Goal: Task Accomplishment & Management: Manage account settings

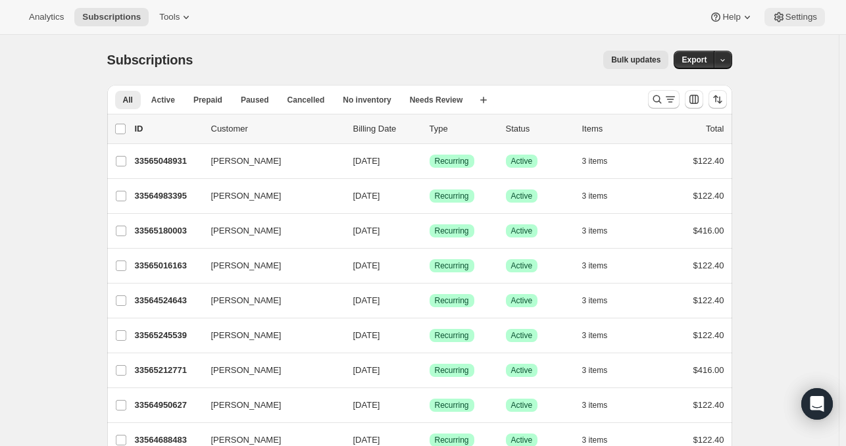
click at [789, 17] on span "Settings" at bounding box center [801, 17] width 32 height 11
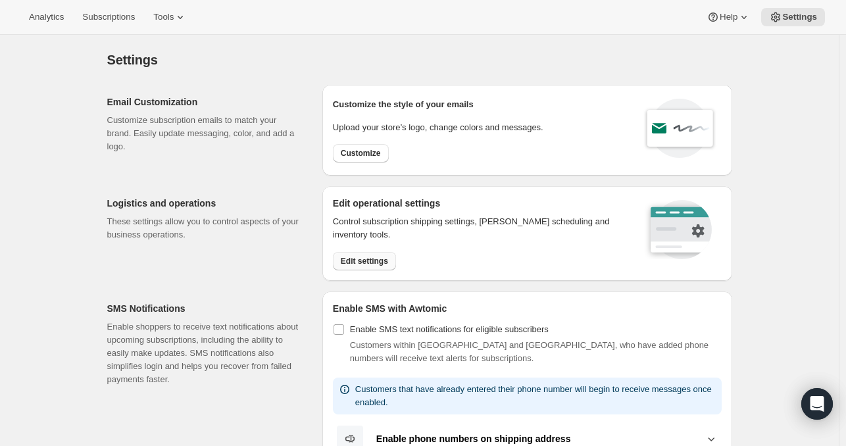
click at [376, 263] on span "Edit settings" at bounding box center [364, 261] width 47 height 11
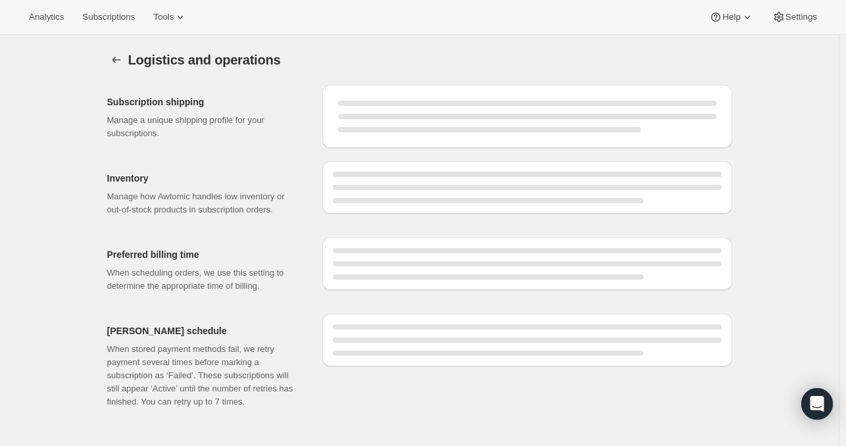
select select "DAY"
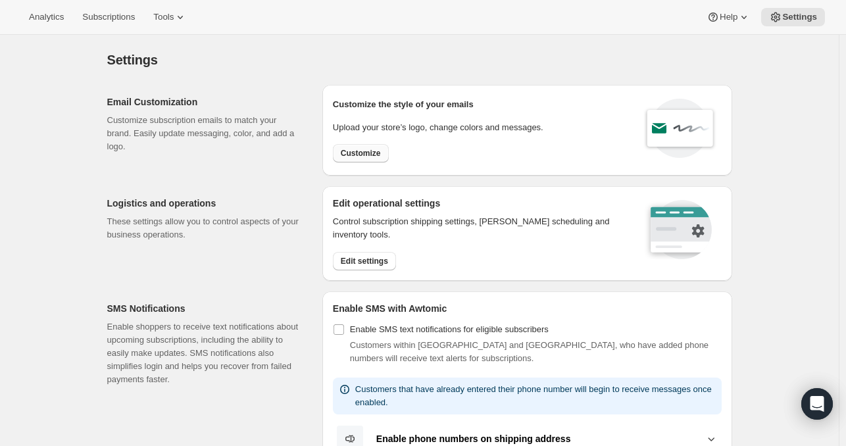
click at [365, 149] on span "Customize" at bounding box center [361, 153] width 40 height 11
select select "subscriptionMessage"
select select "5"
select select "15"
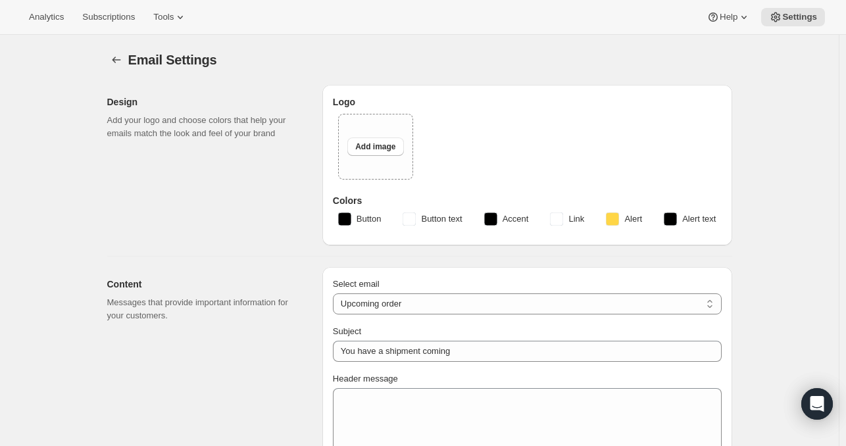
type input "Your next Clif Family Winery shipment is coming soon!"
type textarea "Your next shipment is processing soon!"
select select "7"
select select "10"
type input "Clif Family Winery"
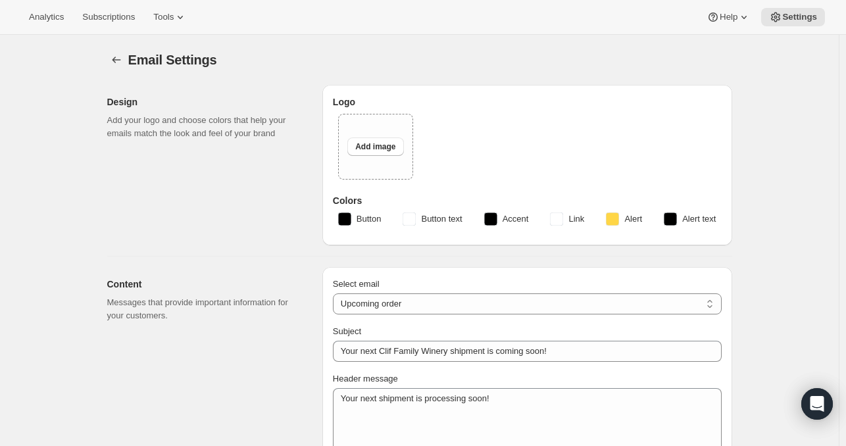
checkbox input "false"
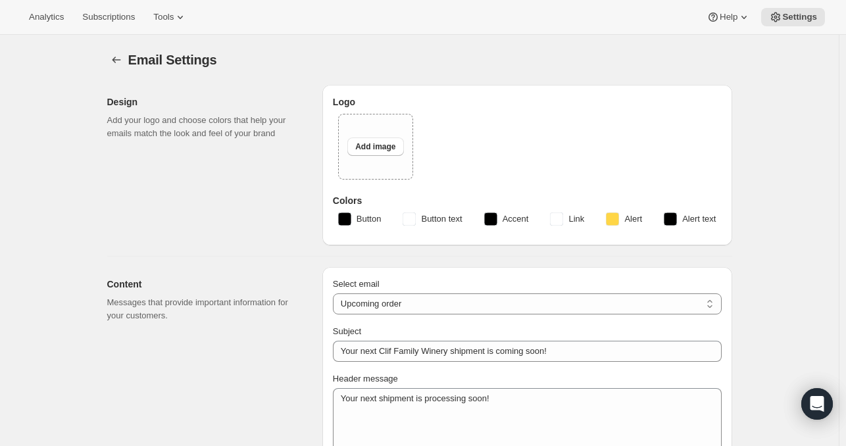
checkbox input "false"
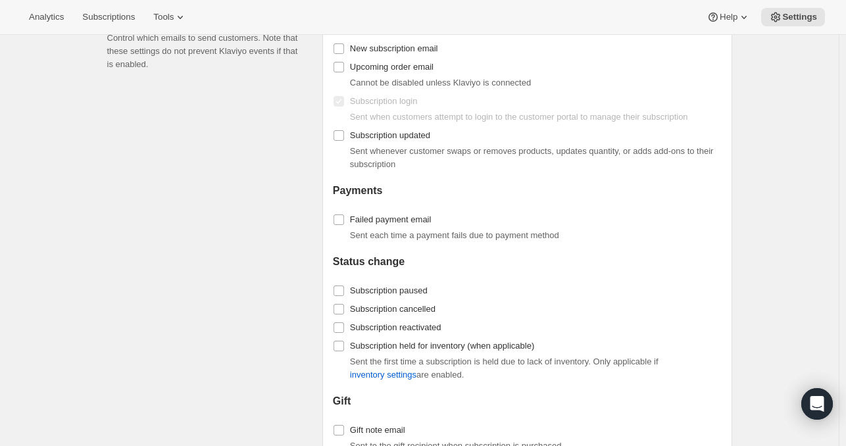
scroll to position [1250, 0]
